Goal: Information Seeking & Learning: Learn about a topic

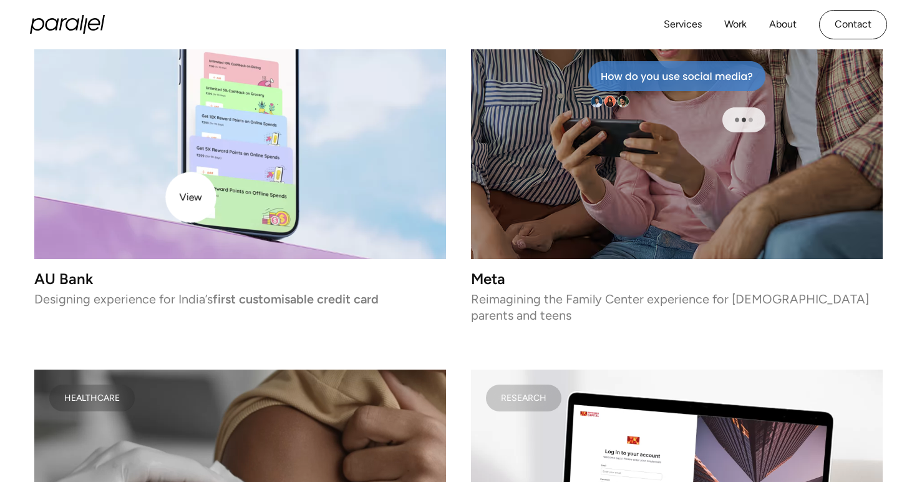
scroll to position [2537, 0]
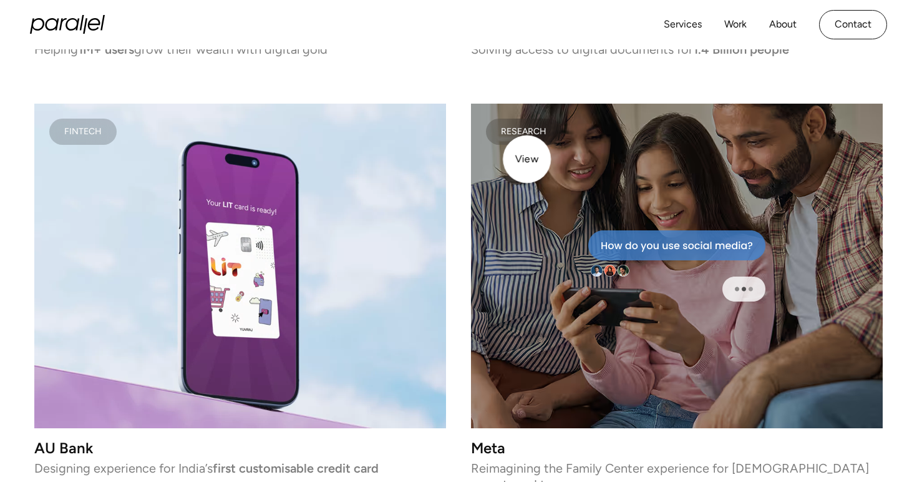
click at [528, 159] on div at bounding box center [677, 266] width 412 height 324
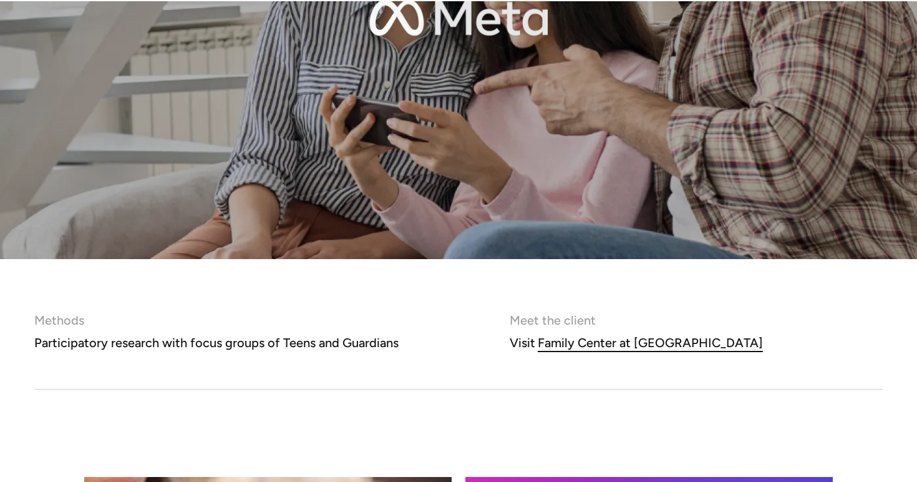
scroll to position [467, 0]
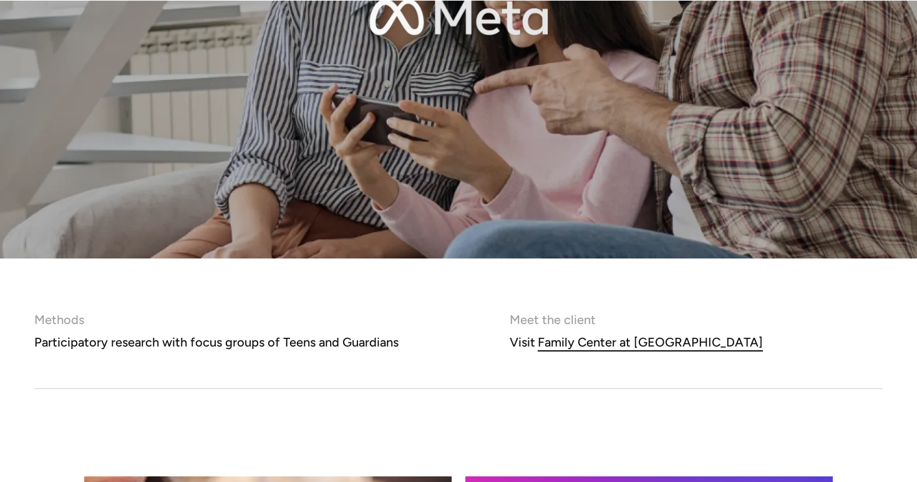
click at [388, 344] on div "Participatory research with focus groups of Teens and Guardians" at bounding box center [216, 342] width 364 height 22
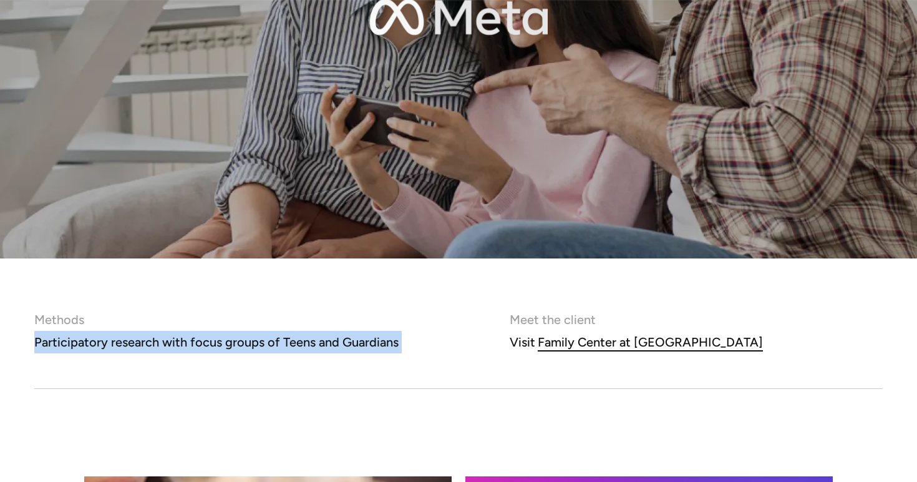
click at [388, 344] on div "Participatory research with focus groups of Teens and Guardians" at bounding box center [216, 342] width 364 height 22
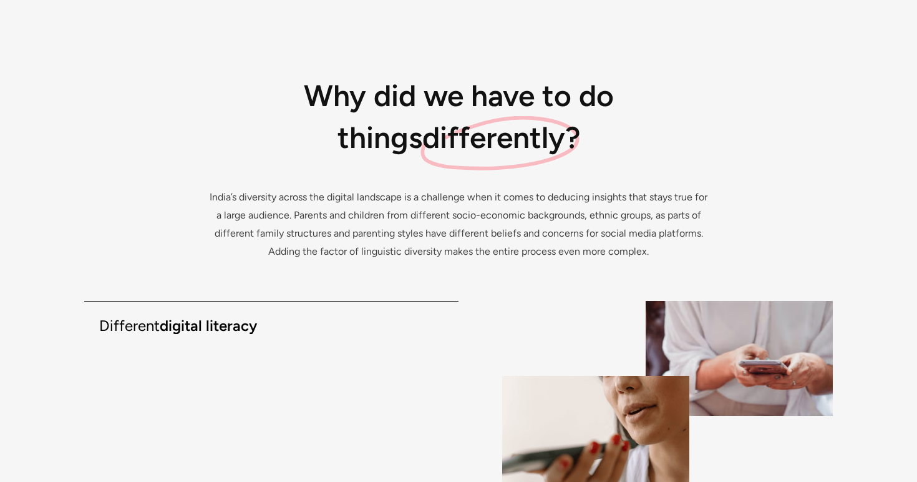
scroll to position [1528, 0]
